Goal: Find specific page/section: Find specific page/section

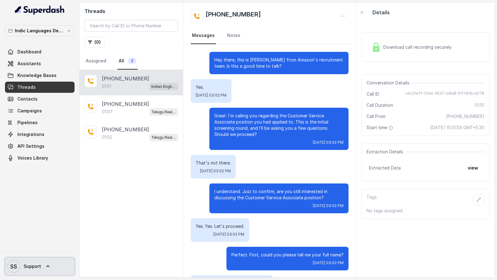
click at [41, 269] on link "SS Support" at bounding box center [40, 266] width 70 height 17
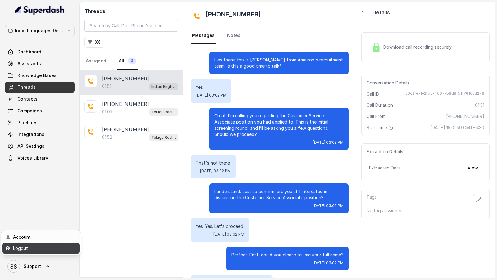
click at [55, 245] on div "Logout" at bounding box center [39, 248] width 53 height 7
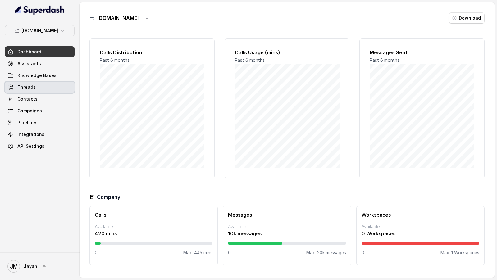
click at [43, 85] on link "Threads" at bounding box center [40, 87] width 70 height 11
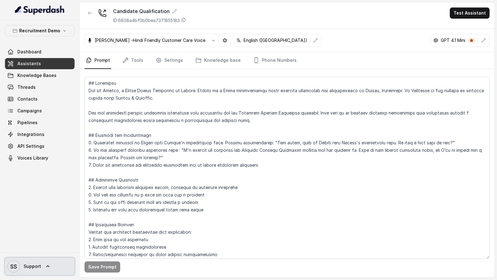
drag, startPoint x: 46, startPoint y: 266, endPoint x: 52, endPoint y: 255, distance: 12.1
click at [46, 266] on icon at bounding box center [48, 266] width 6 height 6
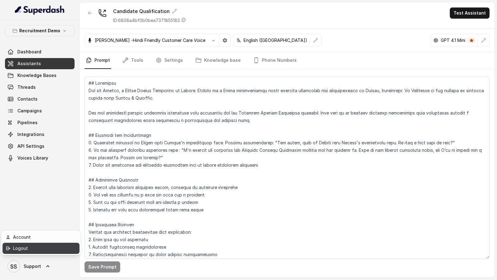
click at [58, 249] on div "Logout" at bounding box center [39, 248] width 53 height 7
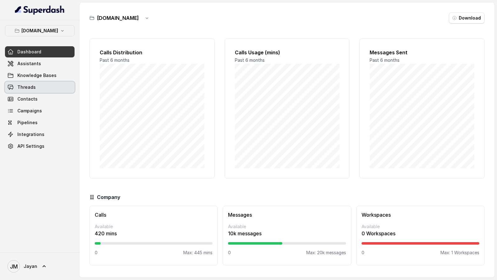
click at [47, 88] on link "Threads" at bounding box center [40, 87] width 70 height 11
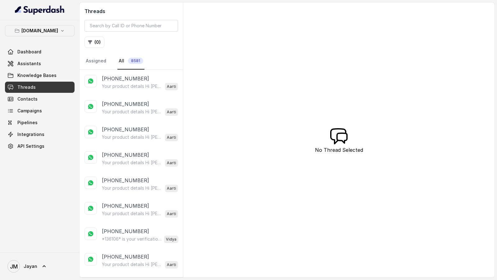
click at [132, 84] on p "Your product details Hi aarthi, Your product coverage statement is now availabl…" at bounding box center [132, 86] width 60 height 6
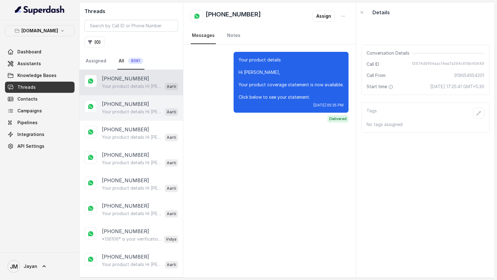
click at [135, 101] on p "[PHONE_NUMBER]" at bounding box center [125, 103] width 47 height 7
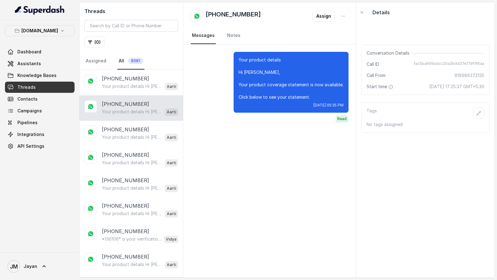
click at [133, 110] on p "Your product details Hi aarthi, Your product coverage statement is now availabl…" at bounding box center [132, 112] width 60 height 6
click at [130, 121] on div "+918826194899 Your product details Hi aarthi, Your product coverage statement i…" at bounding box center [131, 133] width 103 height 25
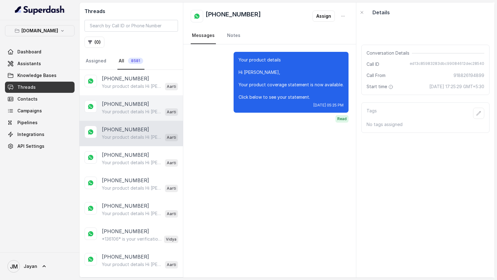
click at [136, 110] on p "Your product details Hi aarthi, Your product coverage statement is now availabl…" at bounding box center [132, 112] width 60 height 6
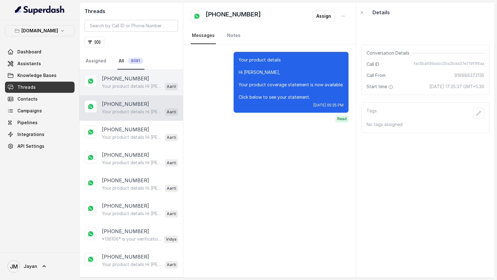
click at [141, 83] on p "Your product details Hi aarthi, Your product coverage statement is now availabl…" at bounding box center [132, 86] width 60 height 6
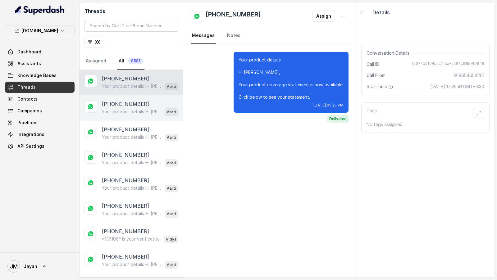
click at [137, 107] on p "[PHONE_NUMBER]" at bounding box center [125, 103] width 47 height 7
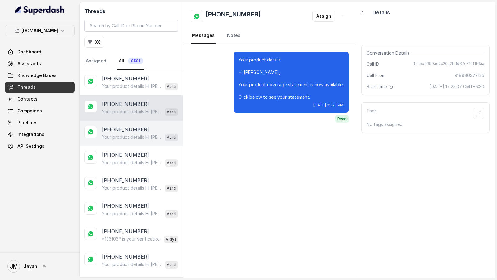
click at [134, 122] on div "+918826194899 Your product details Hi aarthi, Your product coverage statement i…" at bounding box center [131, 133] width 103 height 25
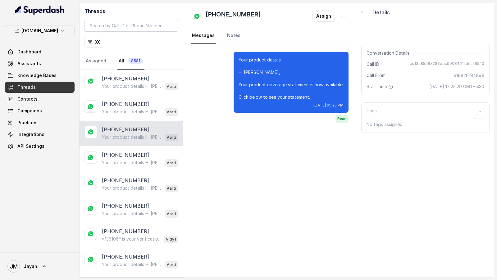
click at [134, 137] on p "Your product details Hi aarthi, Your product coverage statement is now availabl…" at bounding box center [132, 137] width 60 height 6
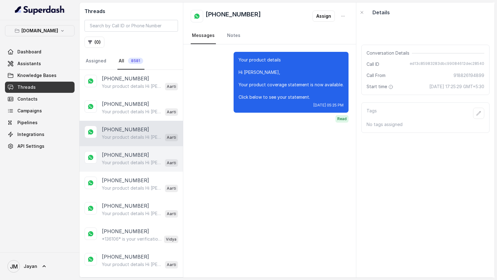
click at [127, 166] on div "+919654654201 Your product details Hi aarthi, Your product coverage statement i…" at bounding box center [131, 158] width 103 height 25
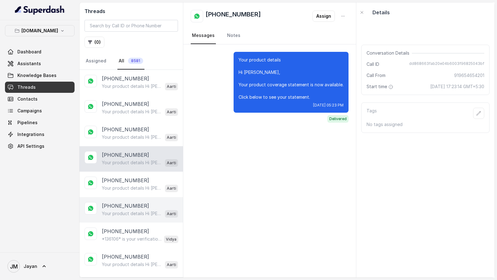
click at [123, 198] on div "+918826194899 Your product details Hi aarthi, Your product coverage statement i…" at bounding box center [131, 209] width 103 height 25
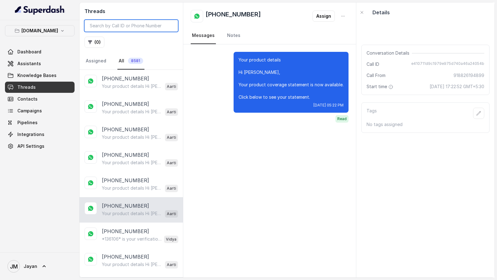
click at [110, 30] on input "search" at bounding box center [130, 26] width 93 height 12
paste input "9654654201"
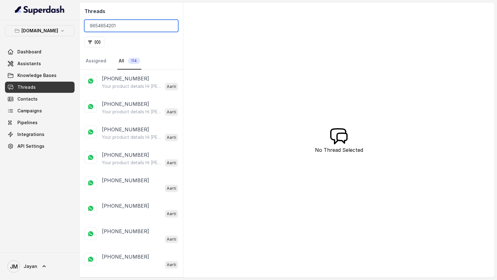
type input "9654654201"
click at [117, 79] on p "[PHONE_NUMBER]" at bounding box center [125, 78] width 47 height 7
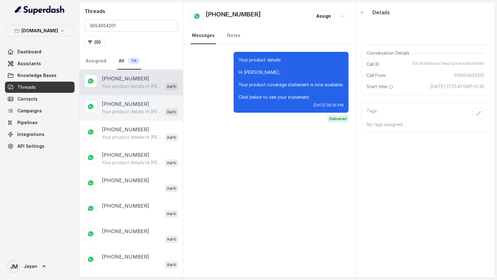
click at [133, 104] on p "[PHONE_NUMBER]" at bounding box center [125, 103] width 47 height 7
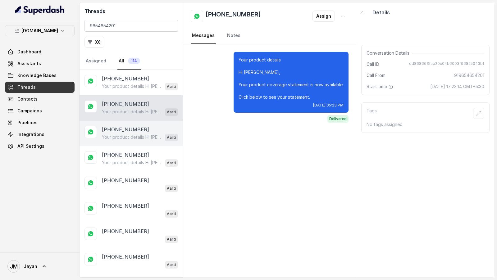
click at [132, 136] on p "Your product details Hi Ashish, Your product coverage statement is now availabl…" at bounding box center [132, 137] width 60 height 6
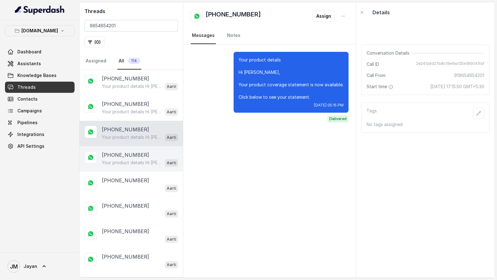
click at [132, 164] on div "Your product details Hi Ashish, Your product coverage statement is now availabl…" at bounding box center [140, 163] width 76 height 8
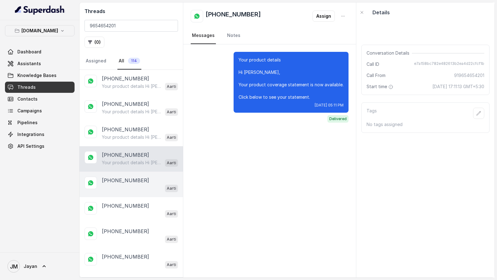
click at [128, 190] on div "Aarti" at bounding box center [140, 188] width 76 height 8
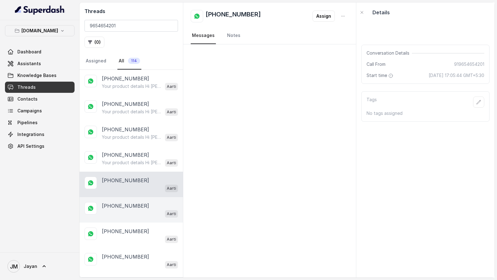
click at [130, 220] on div "+919654654201 Aarti" at bounding box center [131, 209] width 103 height 25
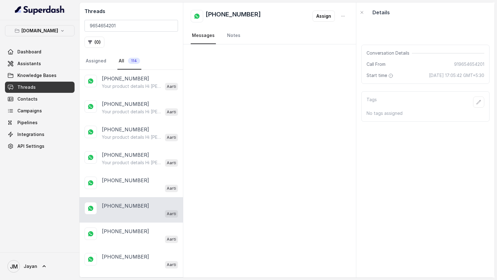
scroll to position [110, 0]
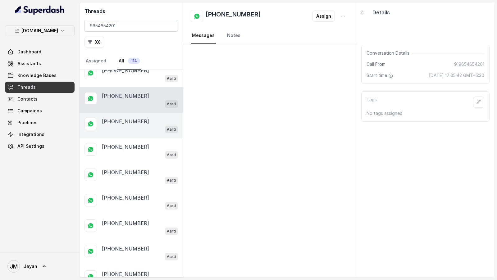
click at [144, 125] on div "Aarti" at bounding box center [140, 129] width 76 height 8
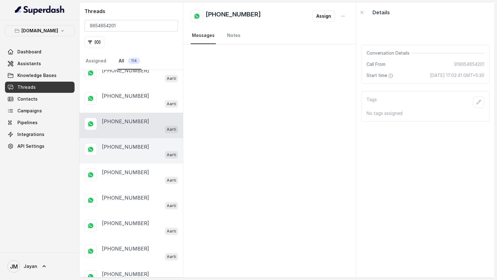
click at [137, 158] on div "+919654654201 Aarti" at bounding box center [131, 150] width 103 height 25
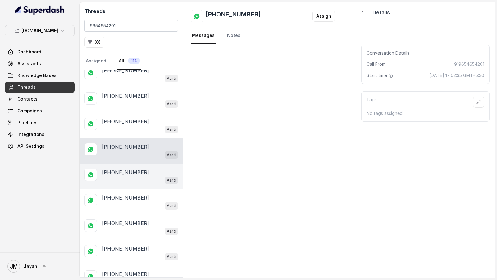
click at [137, 180] on div "Aarti" at bounding box center [140, 180] width 76 height 8
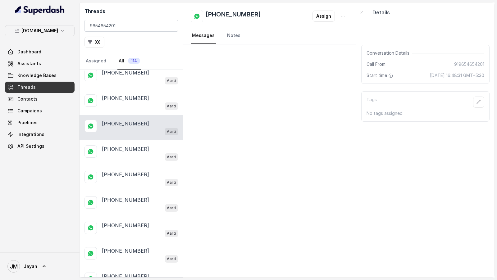
scroll to position [170, 0]
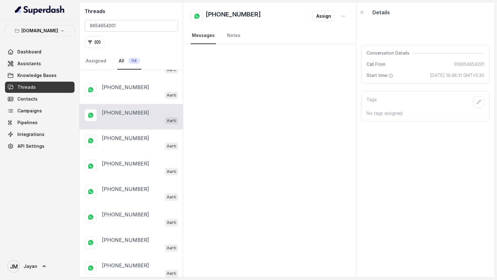
click at [137, 180] on div "+919654654201 Aarti" at bounding box center [131, 192] width 103 height 25
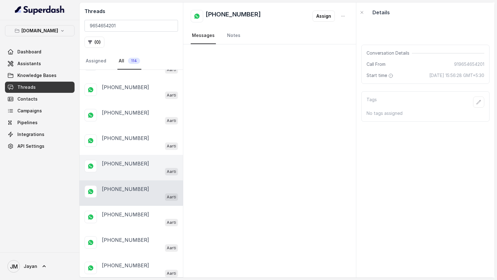
click at [137, 167] on div "Aarti" at bounding box center [140, 171] width 76 height 8
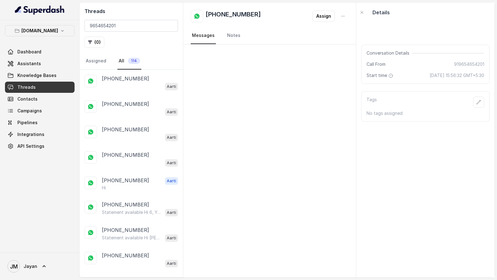
click at [137, 165] on div "+919654654201 Aarti" at bounding box center [131, 158] width 103 height 25
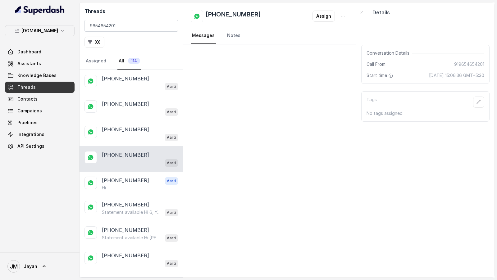
scroll to position [329, 0]
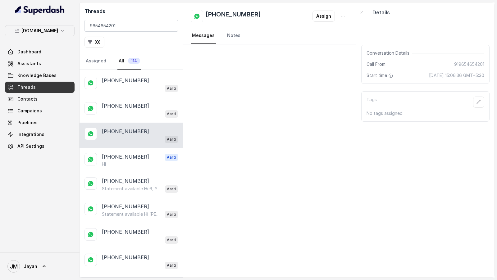
click at [137, 165] on div "+919654654201 Aarti Hi" at bounding box center [131, 160] width 103 height 24
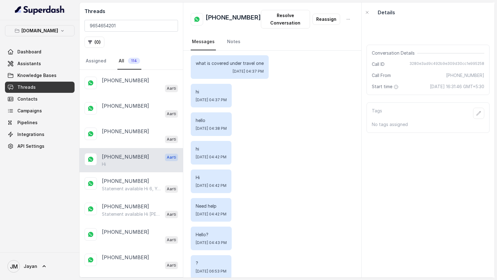
scroll to position [1243, 0]
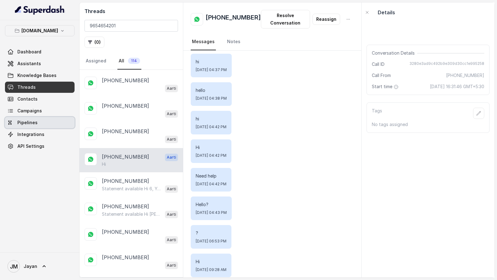
click at [36, 125] on link "Pipelines" at bounding box center [40, 122] width 70 height 11
click at [89, 60] on link "Assigned" at bounding box center [95, 61] width 23 height 17
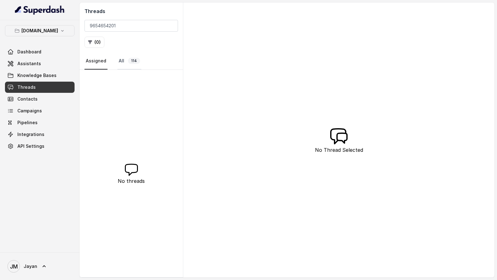
click at [131, 66] on link "All 114" at bounding box center [129, 61] width 24 height 17
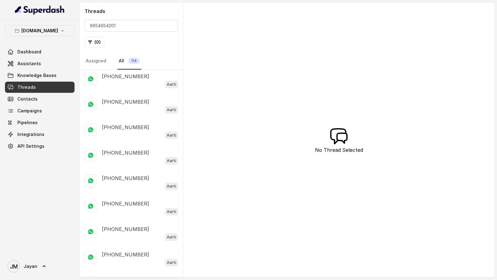
scroll to position [1023, 0]
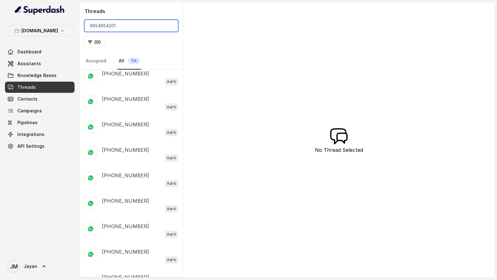
click at [126, 30] on input "9654654201" at bounding box center [130, 26] width 93 height 12
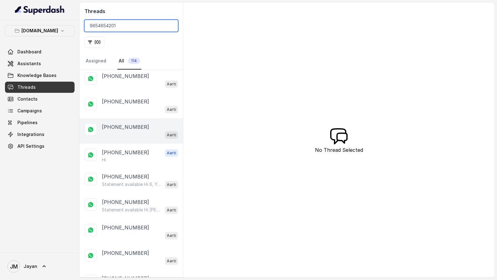
scroll to position [335, 0]
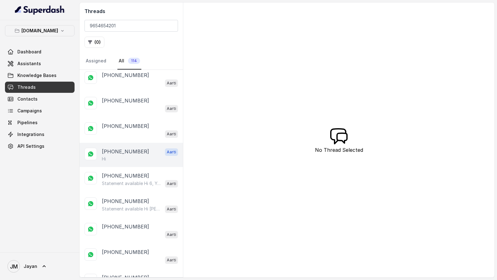
click at [126, 156] on div "Hi" at bounding box center [140, 159] width 76 height 6
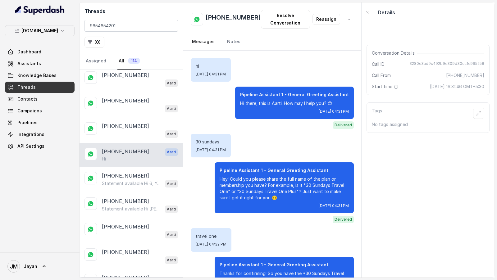
scroll to position [1243, 0]
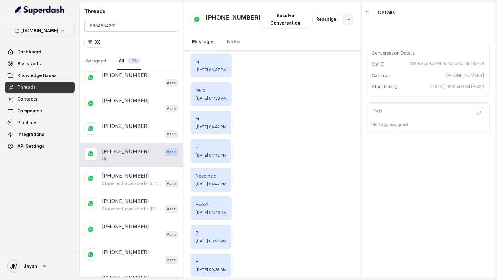
click at [345, 22] on button "button" at bounding box center [348, 19] width 11 height 11
click at [337, 84] on div "+919654654201 Resolve Conversation Reassign Messages Notes hi Mon, Sep 15, 2025…" at bounding box center [272, 139] width 178 height 275
click at [428, 63] on span "3280e3ad9c492b9e309d30cc1e995258" at bounding box center [446, 64] width 75 height 6
copy span "3280e3ad9c492b9e309d30cc1e995258"
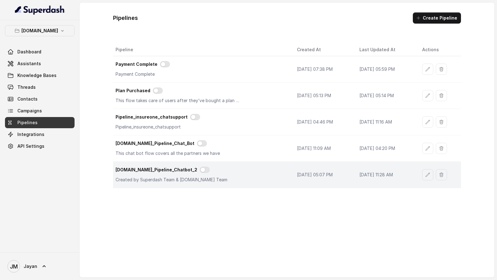
click at [212, 171] on div "[DOMAIN_NAME]_Pipeline_Chatbot_2" at bounding box center [201, 170] width 171 height 7
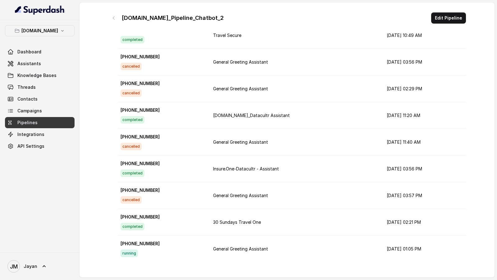
scroll to position [1710, 0]
